Goal: Book appointment/travel/reservation

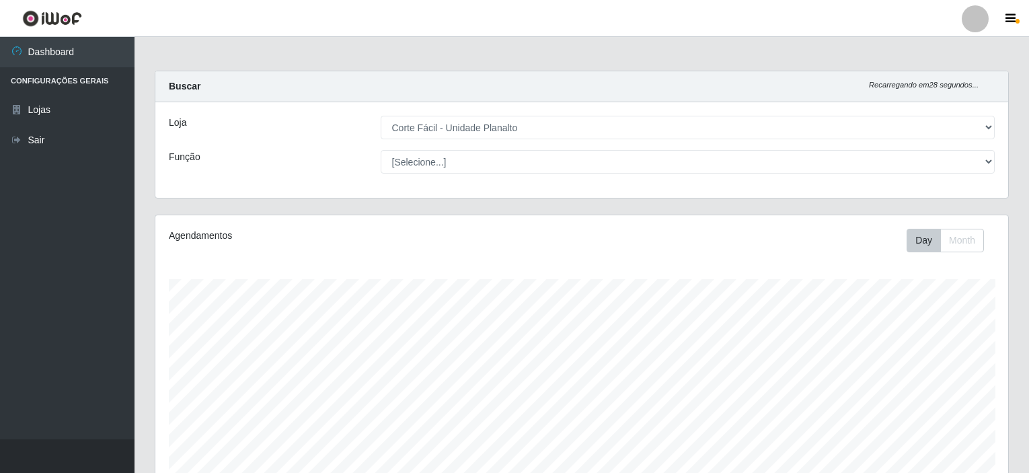
select select "202"
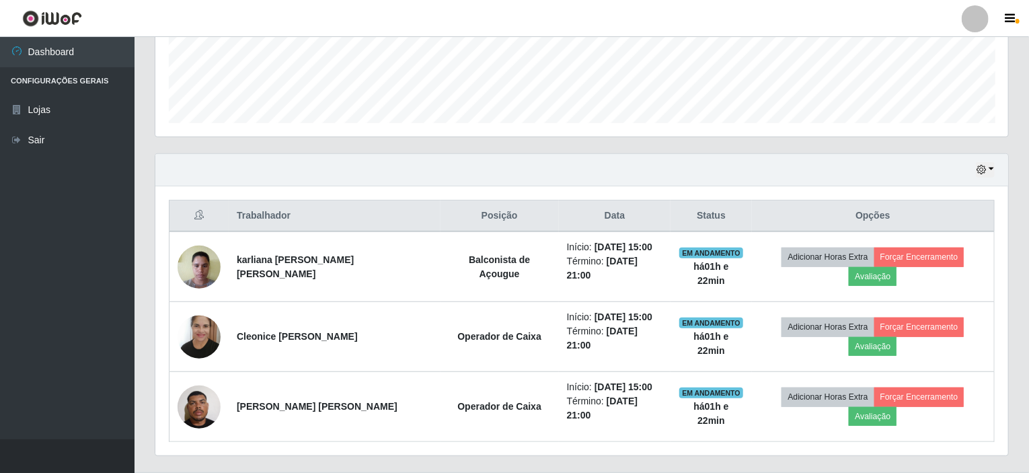
scroll to position [279, 853]
click at [992, 166] on button "button" at bounding box center [985, 169] width 19 height 15
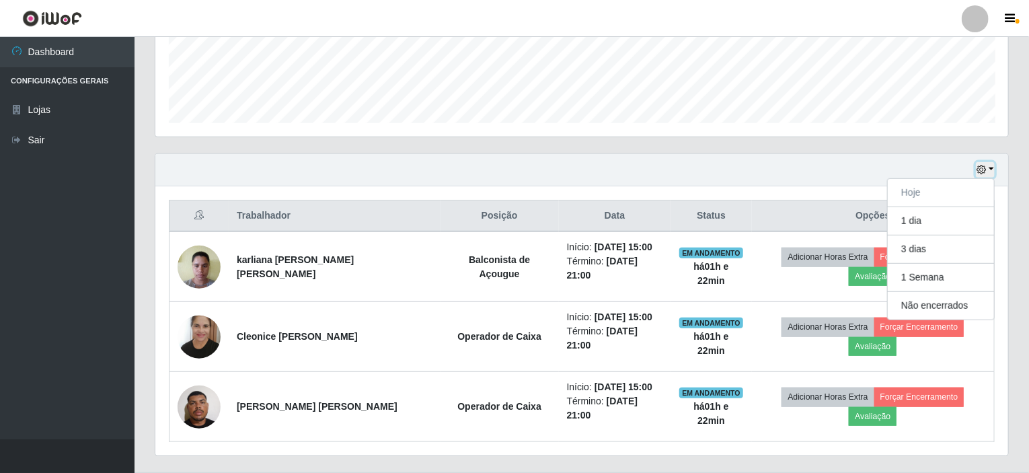
click at [990, 166] on button "button" at bounding box center [985, 169] width 19 height 15
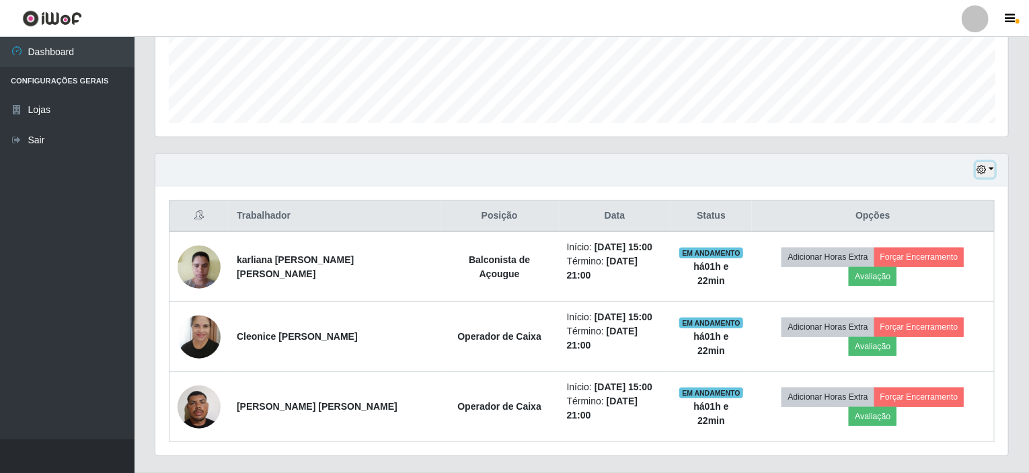
click at [990, 166] on button "button" at bounding box center [985, 169] width 19 height 15
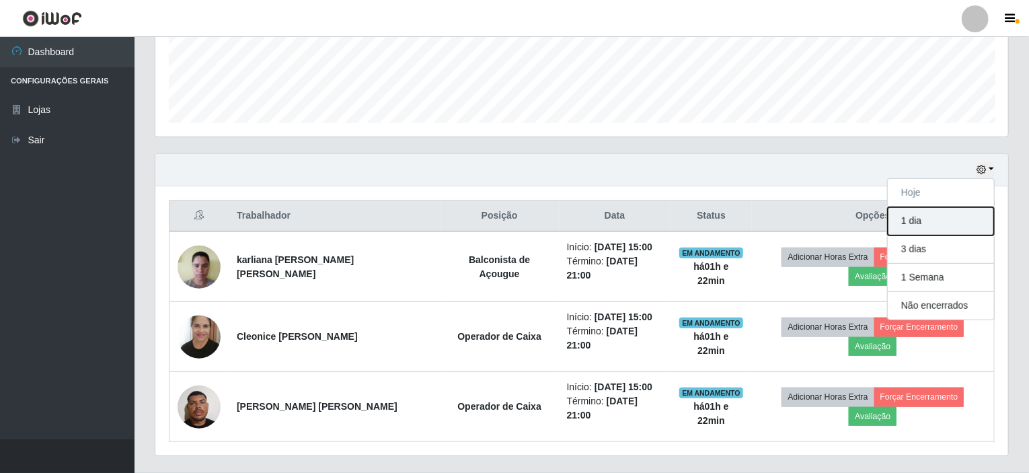
click at [918, 219] on button "1 dia" at bounding box center [941, 221] width 106 height 28
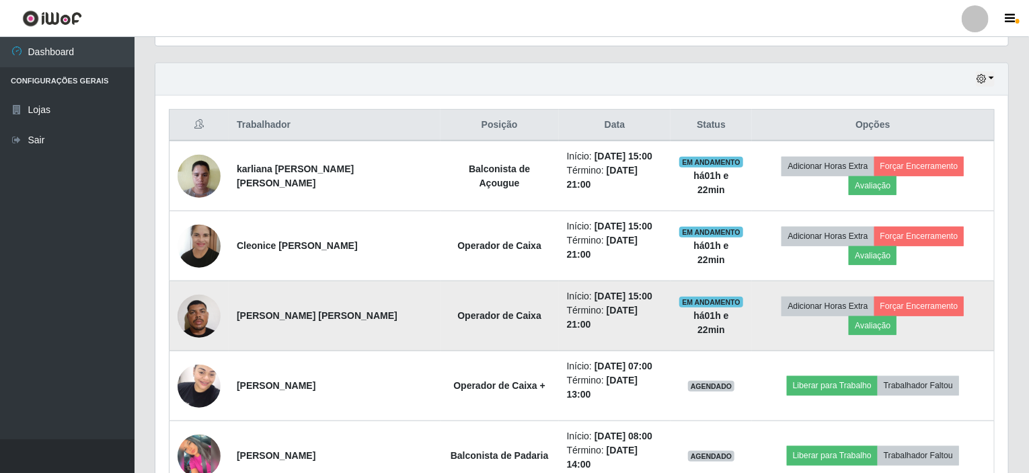
scroll to position [425, 0]
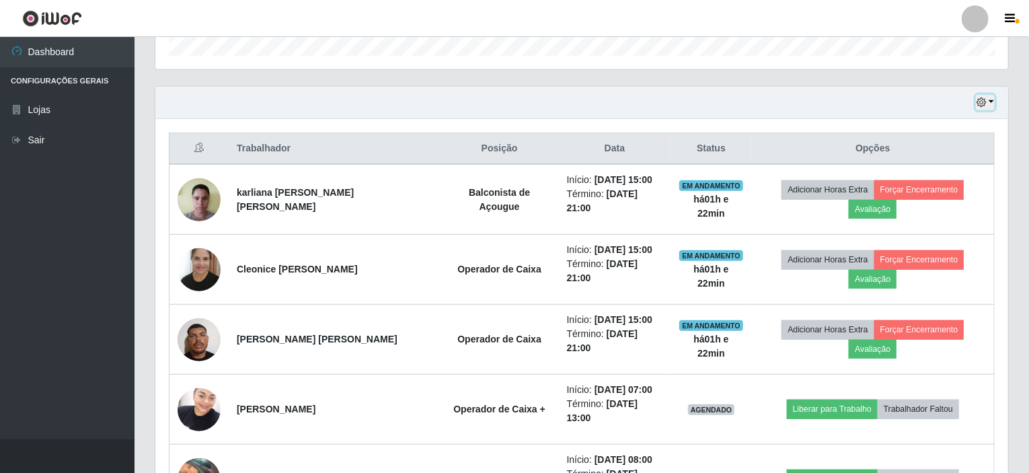
click at [992, 101] on button "button" at bounding box center [985, 102] width 19 height 15
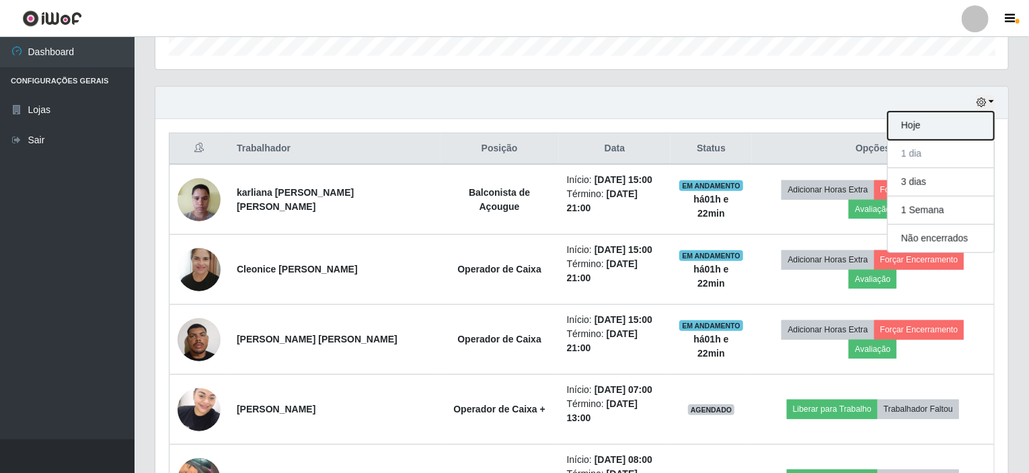
click at [906, 126] on button "Hoje" at bounding box center [941, 126] width 106 height 28
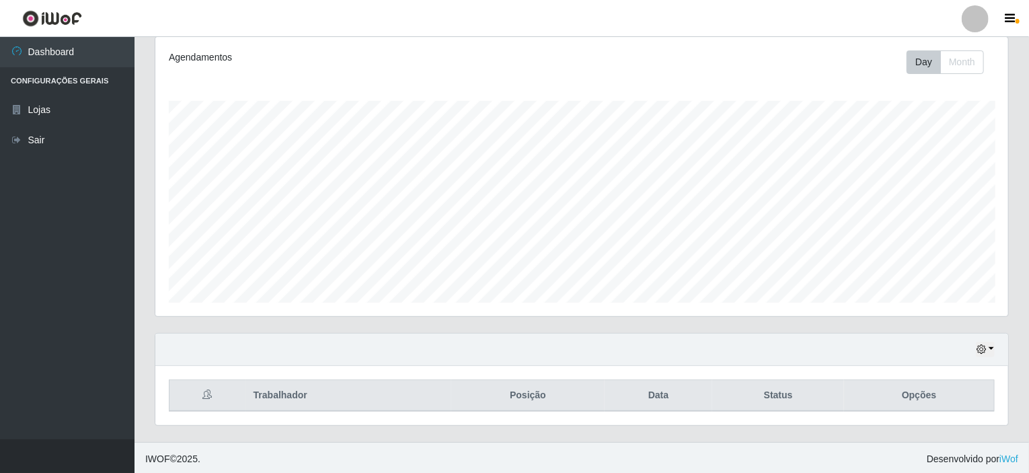
scroll to position [358, 0]
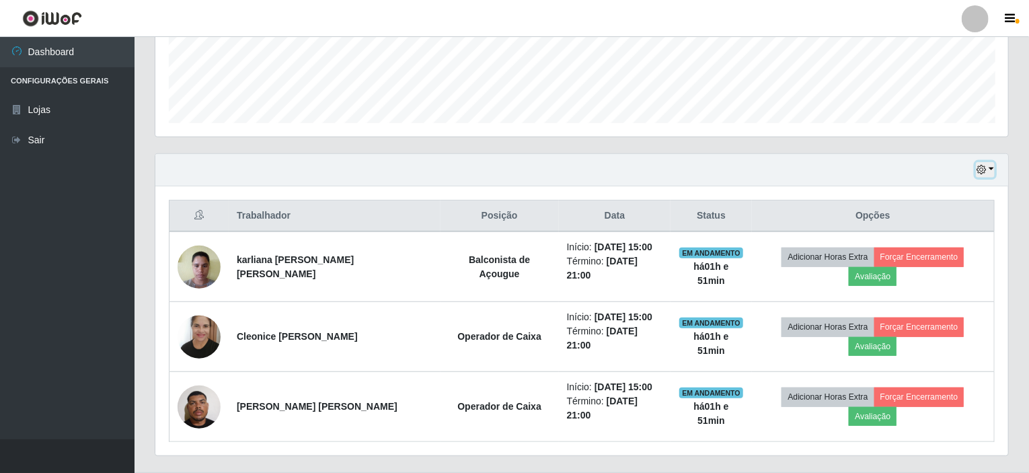
click at [993, 169] on button "button" at bounding box center [985, 169] width 19 height 15
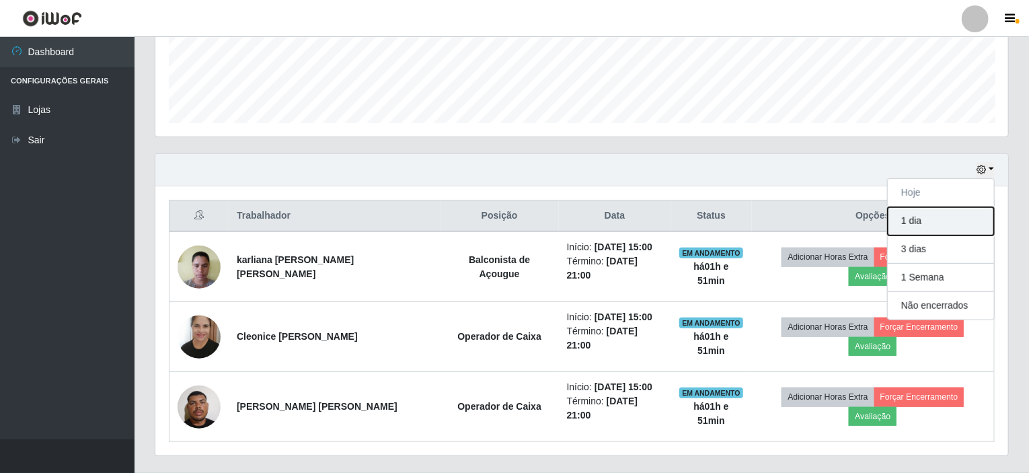
click at [925, 219] on button "1 dia" at bounding box center [941, 221] width 106 height 28
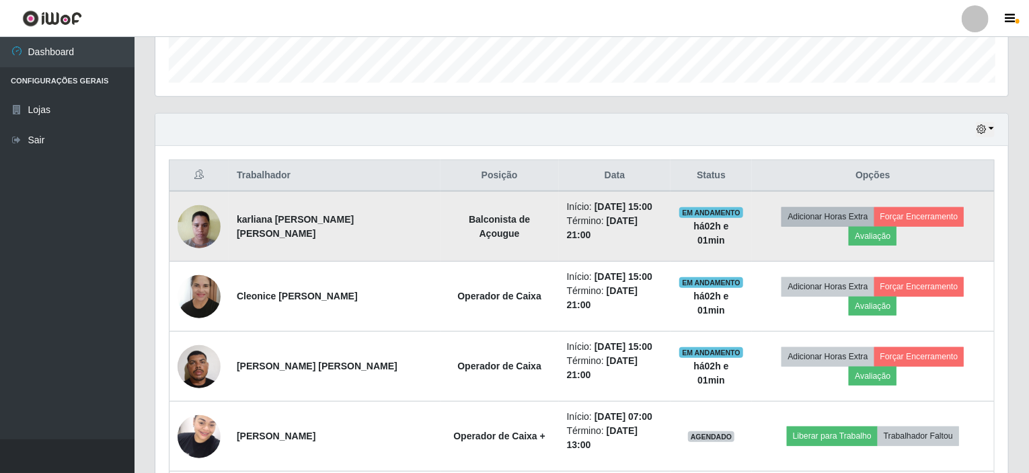
scroll to position [395, 0]
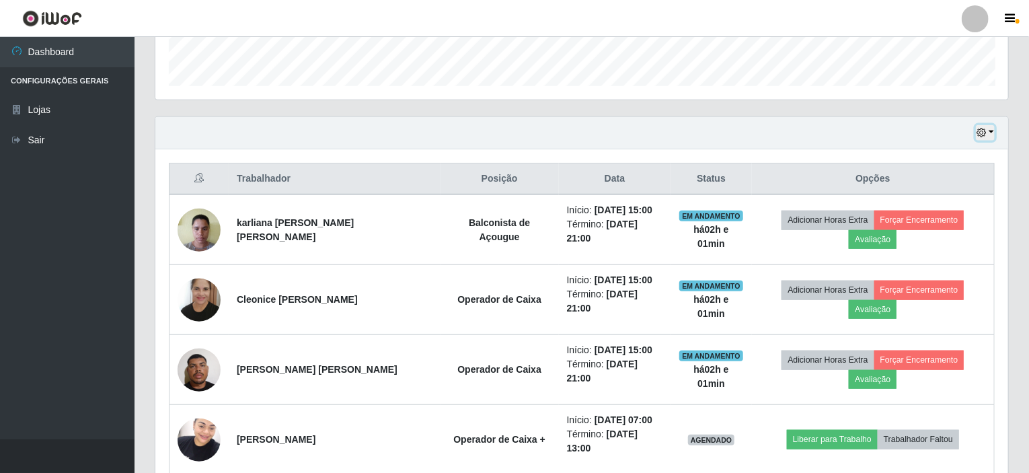
click at [992, 134] on button "button" at bounding box center [985, 132] width 19 height 15
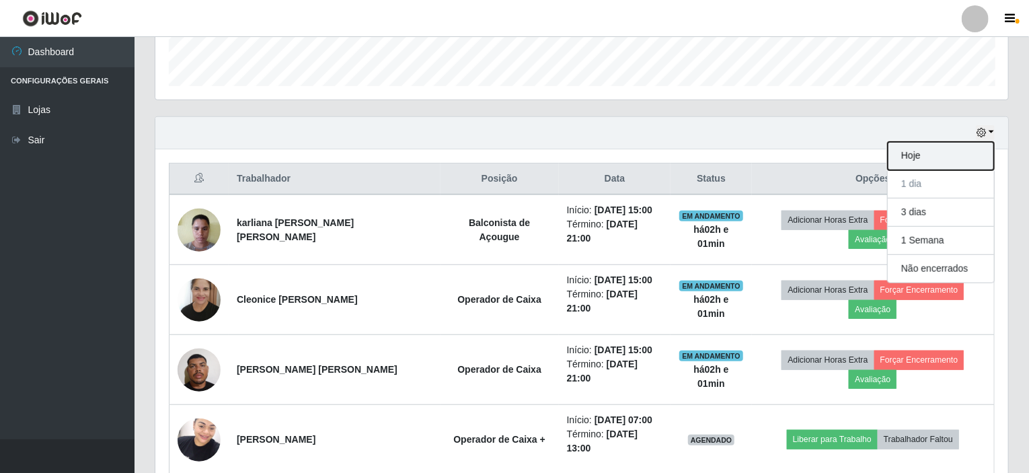
click at [928, 163] on button "Hoje" at bounding box center [941, 156] width 106 height 28
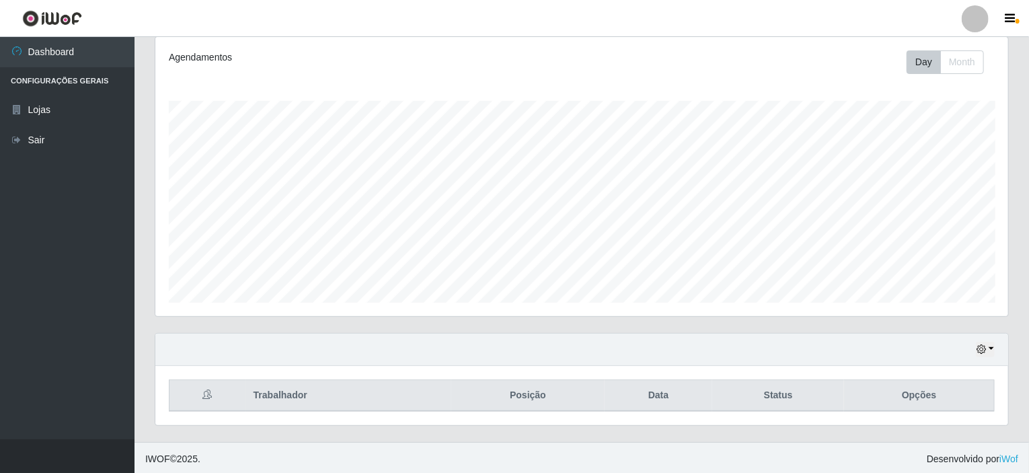
scroll to position [358, 0]
